Goal: Information Seeking & Learning: Check status

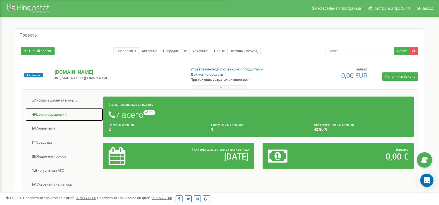
click at [55, 114] on link "Центр обращений" at bounding box center [64, 115] width 78 height 14
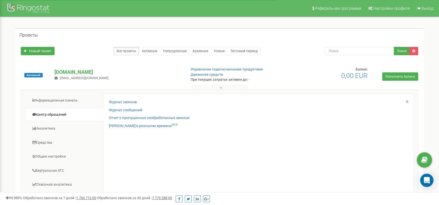
click at [137, 102] on div "Журнал звонков" at bounding box center [258, 103] width 299 height 8
click at [129, 102] on link "Журнал звонков" at bounding box center [123, 101] width 28 height 5
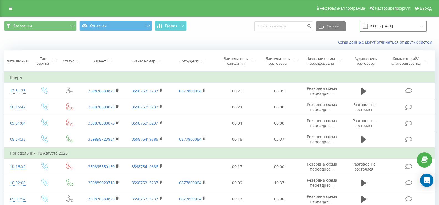
click at [379, 29] on input "[DATE] - [DATE]" at bounding box center [392, 26] width 67 height 11
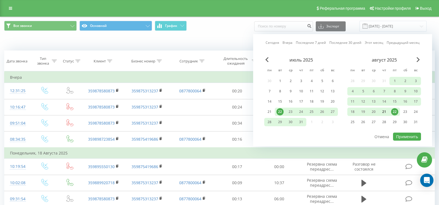
click at [381, 113] on div "21" at bounding box center [384, 111] width 7 height 7
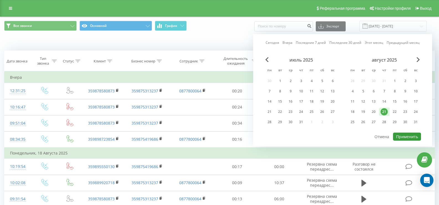
click at [403, 136] on button "Применить" at bounding box center [407, 136] width 28 height 8
type input "[DATE] - [DATE]"
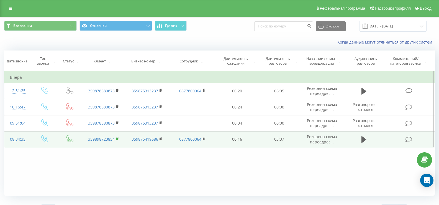
click at [117, 138] on rect at bounding box center [117, 138] width 2 height 2
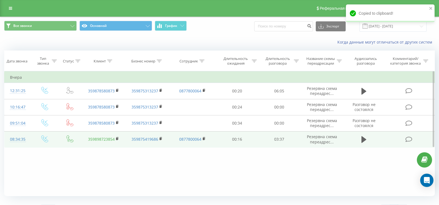
click at [99, 140] on link "359898723854" at bounding box center [101, 138] width 27 height 5
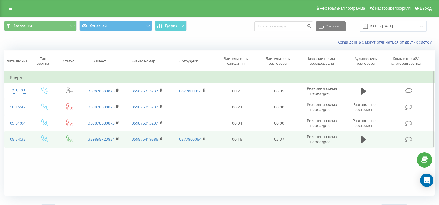
click at [16, 137] on div "08:34:35" at bounding box center [18, 139] width 16 height 11
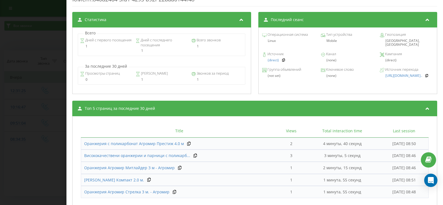
scroll to position [270, 0]
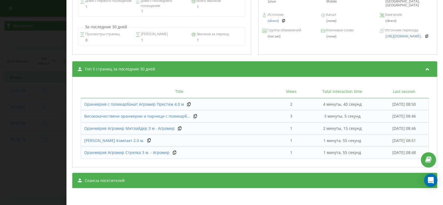
click at [43, 93] on div "Звонок : bg1_-1755754475.280308 1 x - 03:37 00:00 00:00 Транскрипция Для анализ…" at bounding box center [221, 102] width 443 height 205
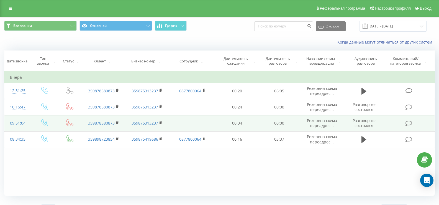
click at [22, 123] on div "09:51:04" at bounding box center [18, 123] width 16 height 11
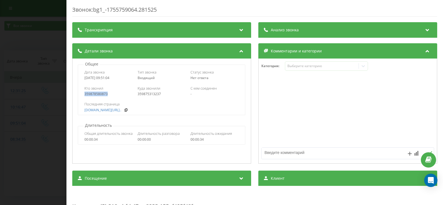
drag, startPoint x: 84, startPoint y: 94, endPoint x: 108, endPoint y: 95, distance: 23.8
click at [108, 95] on div "Кто звонил 359878580873 Куда звонили 359875313237 С кем соединен -" at bounding box center [161, 91] width 167 height 16
copy div "359878580873"
click at [59, 35] on div "Звонок : bg1_-1755759064.281525 Транскрипция Для анализа AI будущих звонков нас…" at bounding box center [221, 102] width 443 height 205
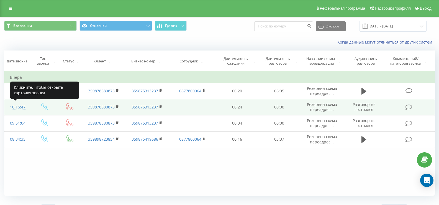
click at [18, 107] on div "10:16:47" at bounding box center [18, 107] width 16 height 11
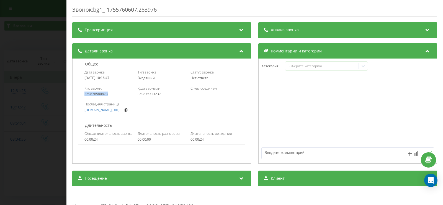
drag, startPoint x: 83, startPoint y: 95, endPoint x: 126, endPoint y: 94, distance: 43.5
click at [126, 94] on div "Кто звонил 359878580873 Куда звонили 359875313237 С кем соединен -" at bounding box center [161, 91] width 167 height 16
copy div "359878580873"
click at [56, 78] on div "Звонок : bg1_-1755760607.283976 Транскрипция Для анализа AI будущих звонков нас…" at bounding box center [221, 102] width 443 height 205
